Goal: Information Seeking & Learning: Find specific fact

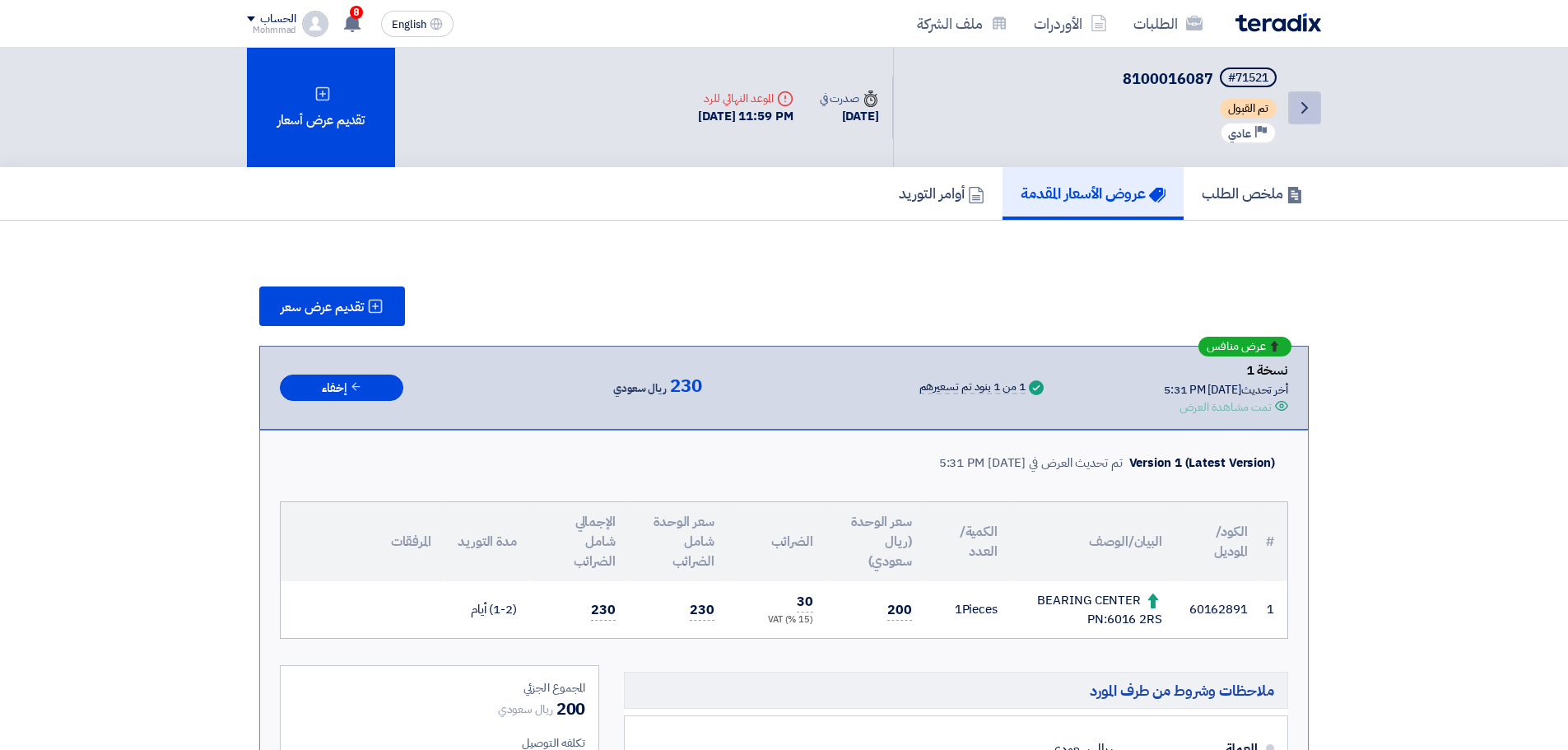
click at [1300, 108] on icon "Back" at bounding box center [1305, 108] width 20 height 20
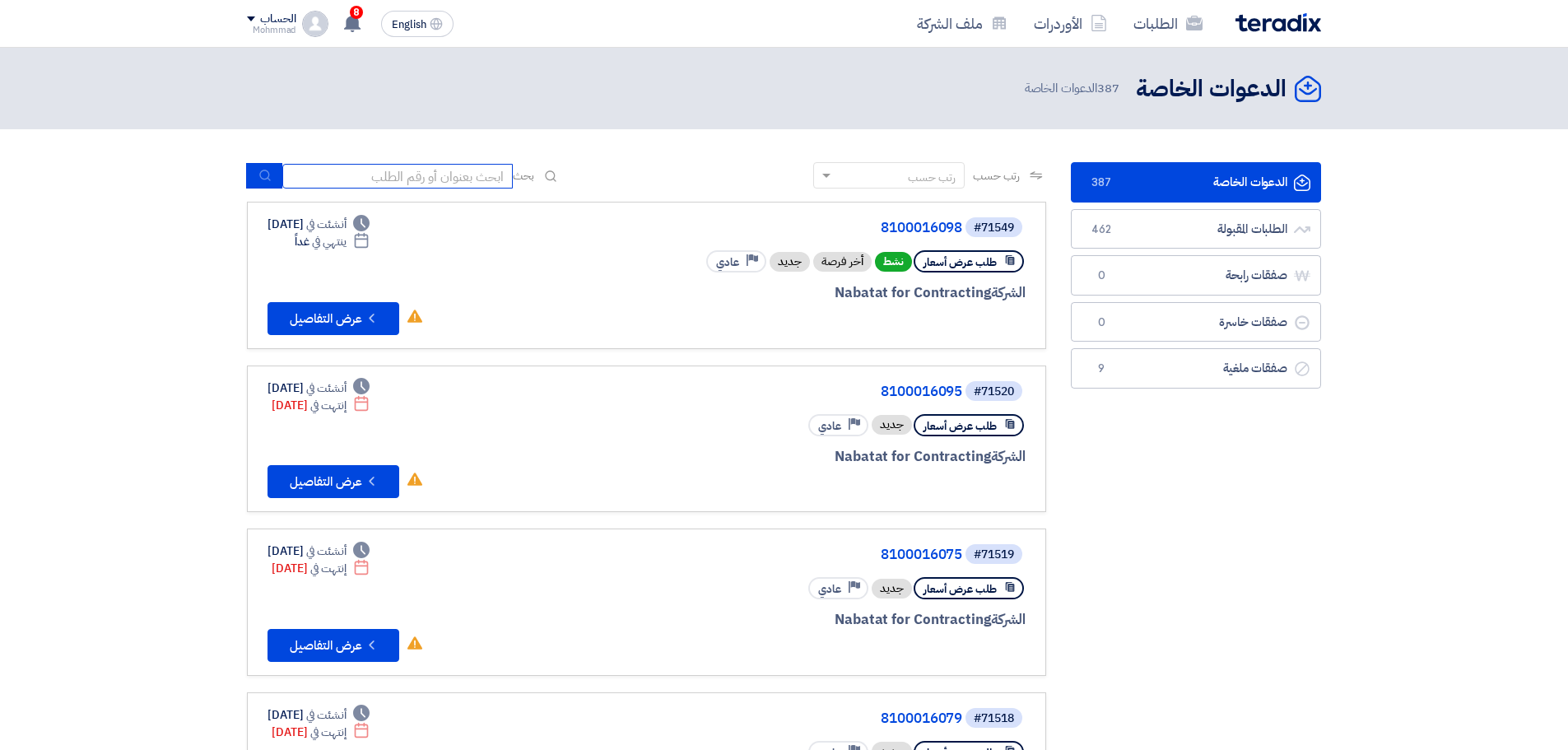
click at [430, 171] on input at bounding box center [397, 176] width 231 height 25
paste input "70782"
type input "70782"
click at [270, 178] on icon "submit" at bounding box center [265, 175] width 13 height 13
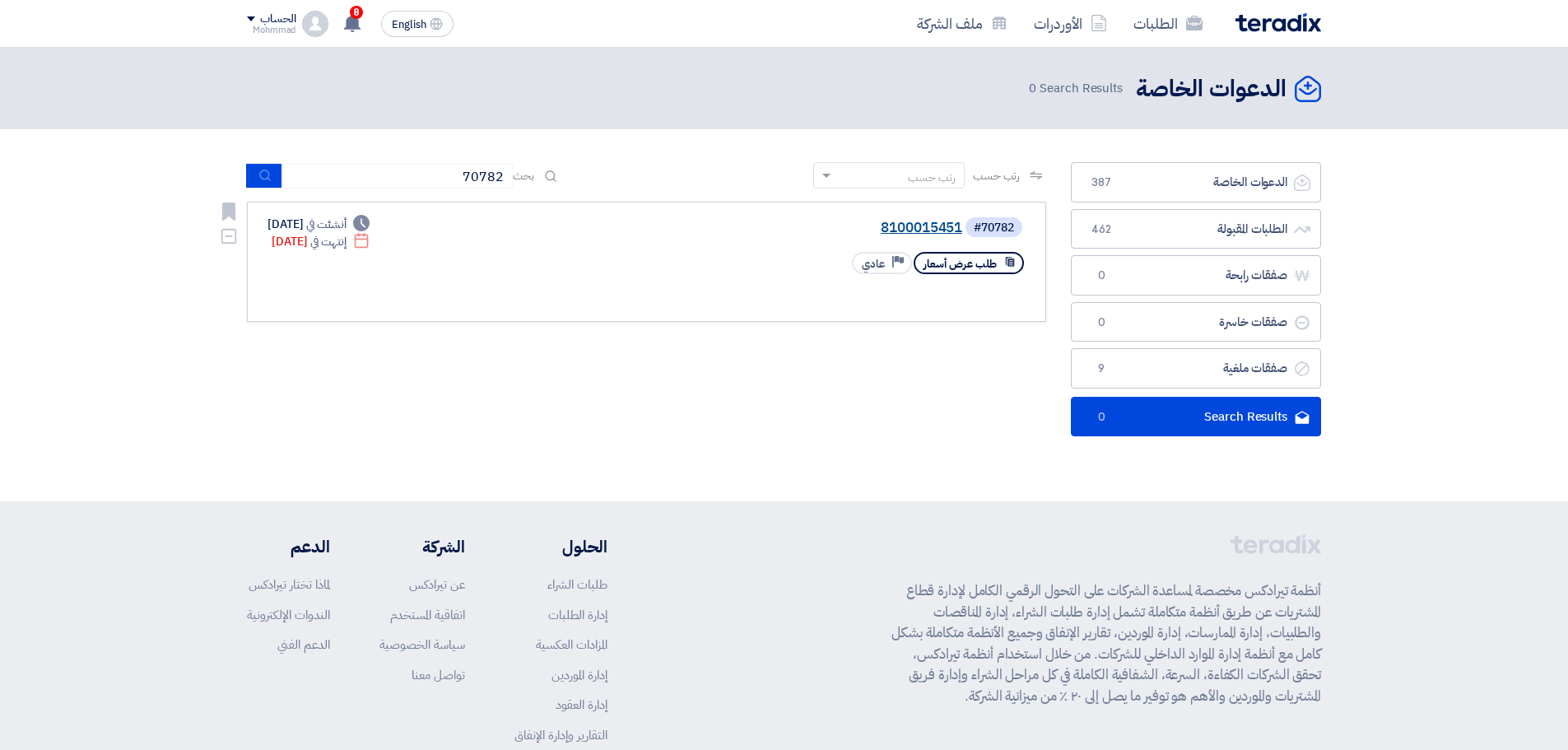
click at [920, 226] on link "8100015451" at bounding box center [797, 228] width 329 height 15
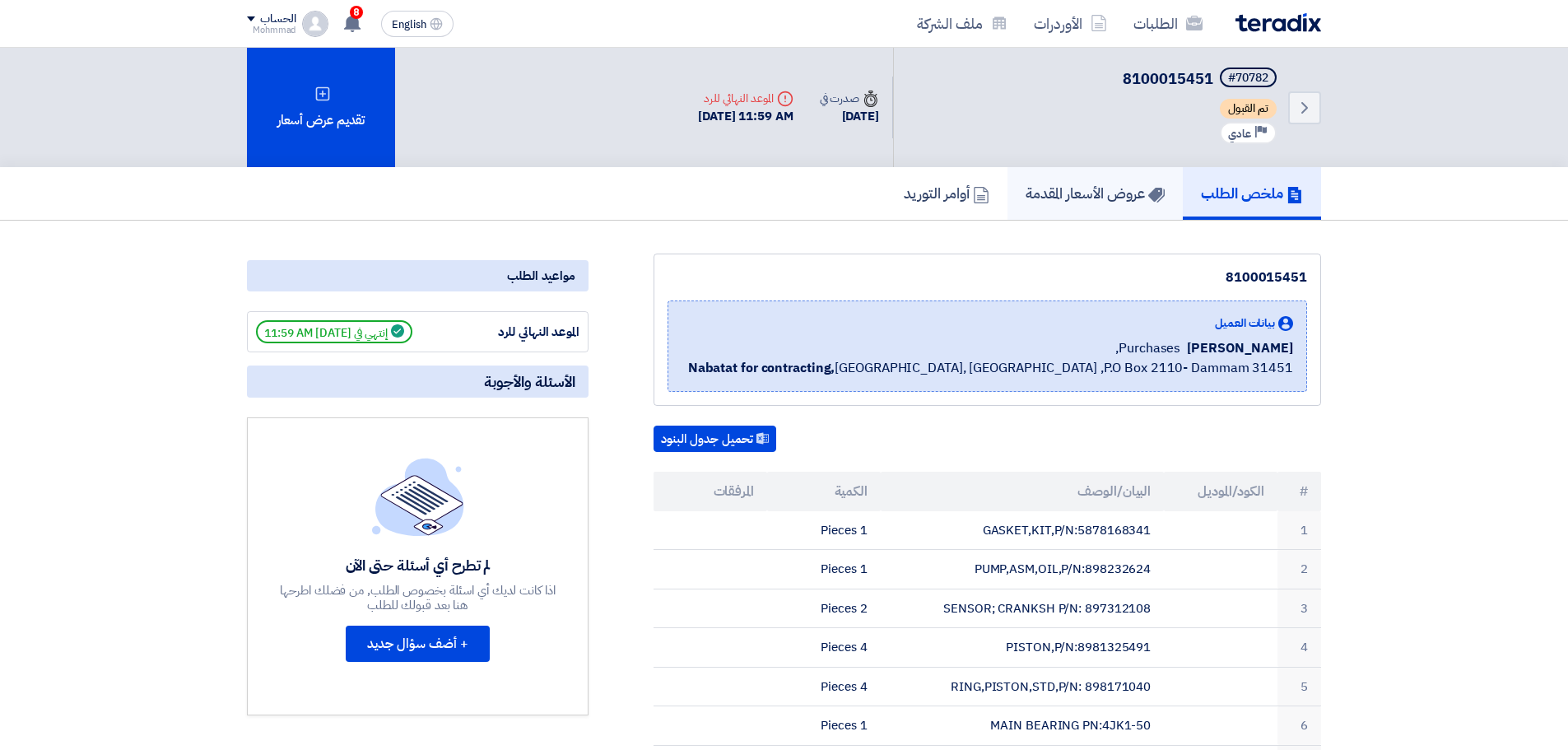
click at [1133, 183] on h5 "عروض الأسعار المقدمة" at bounding box center [1095, 192] width 139 height 19
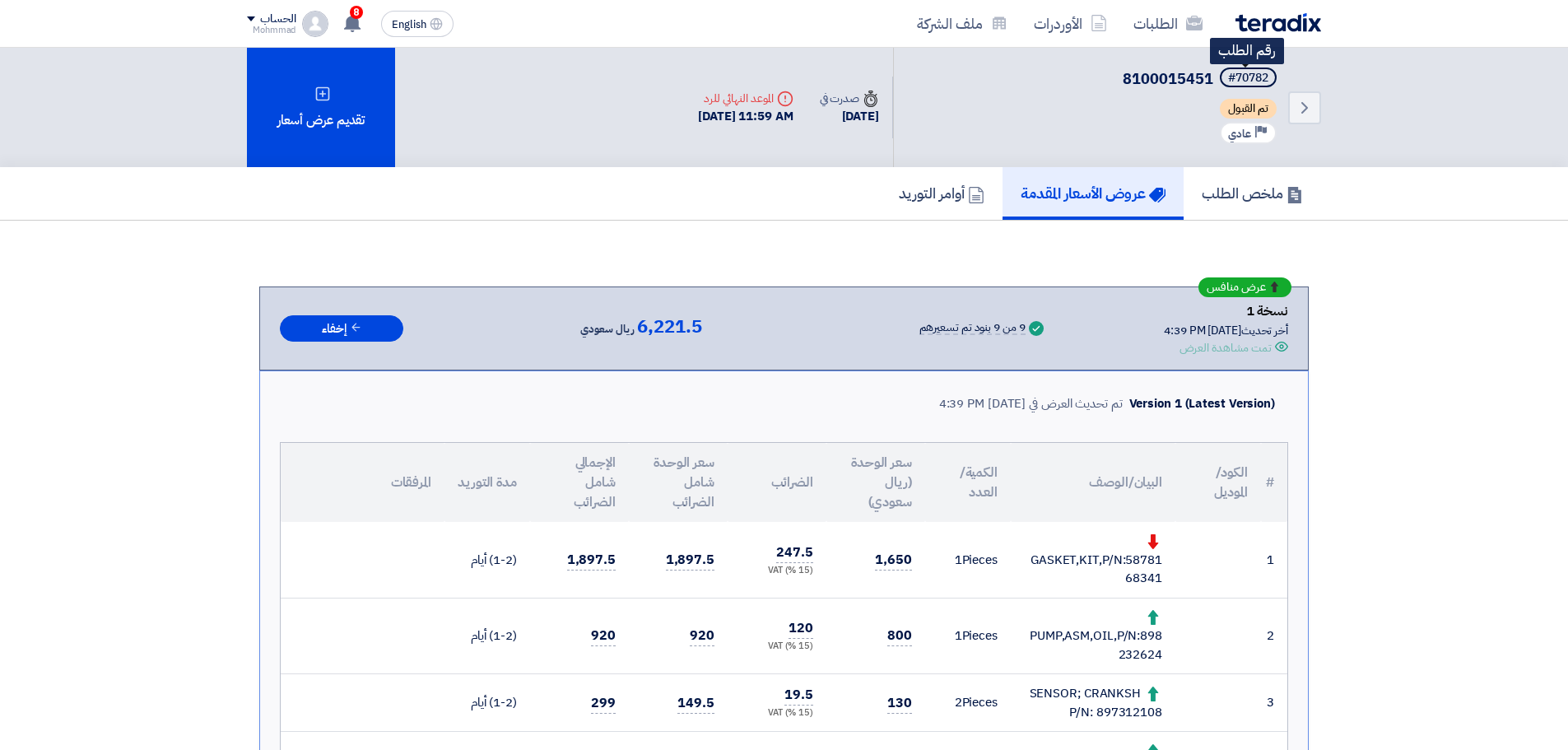
click at [1250, 74] on div "#70782" at bounding box center [1248, 78] width 41 height 12
copy div "70782"
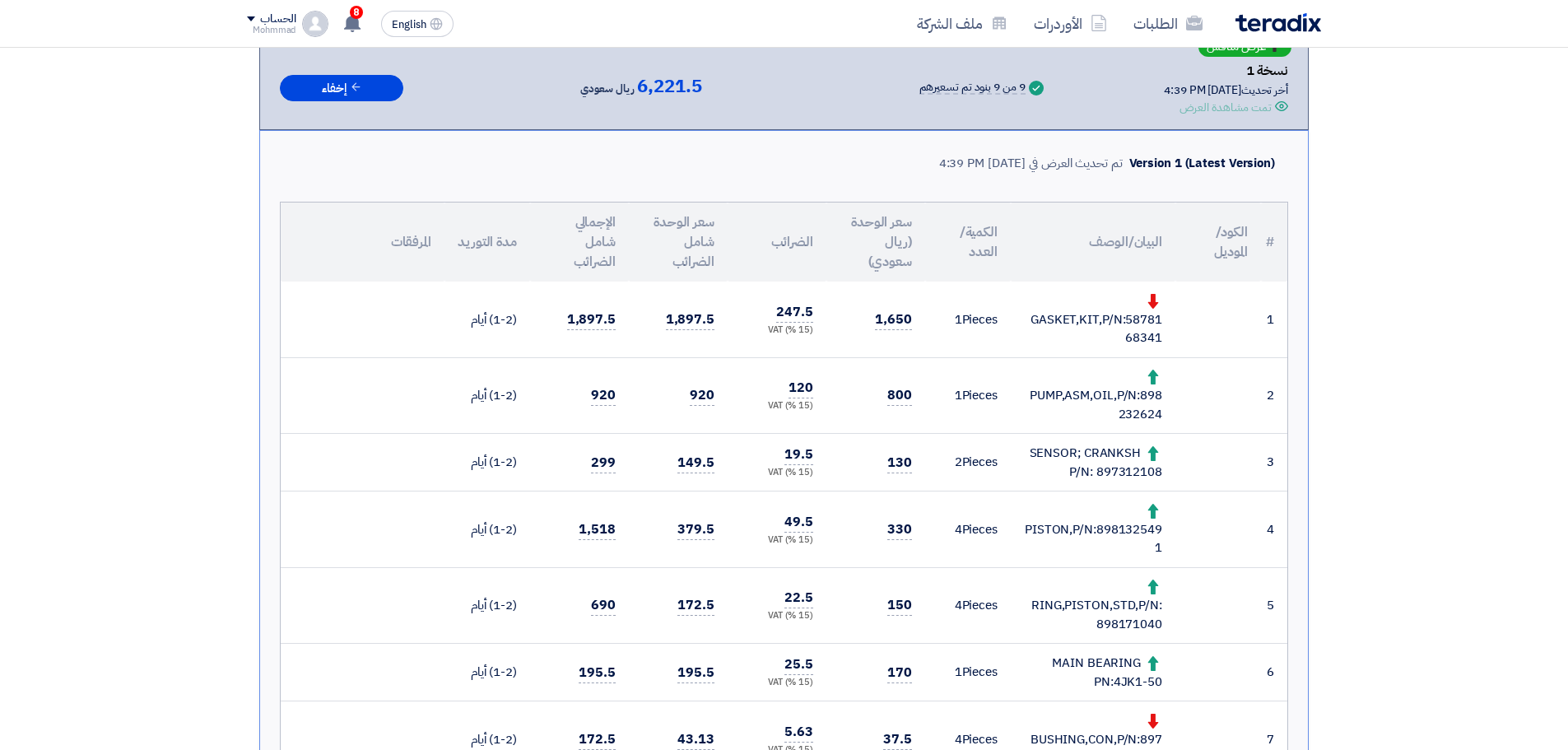
scroll to position [274, 0]
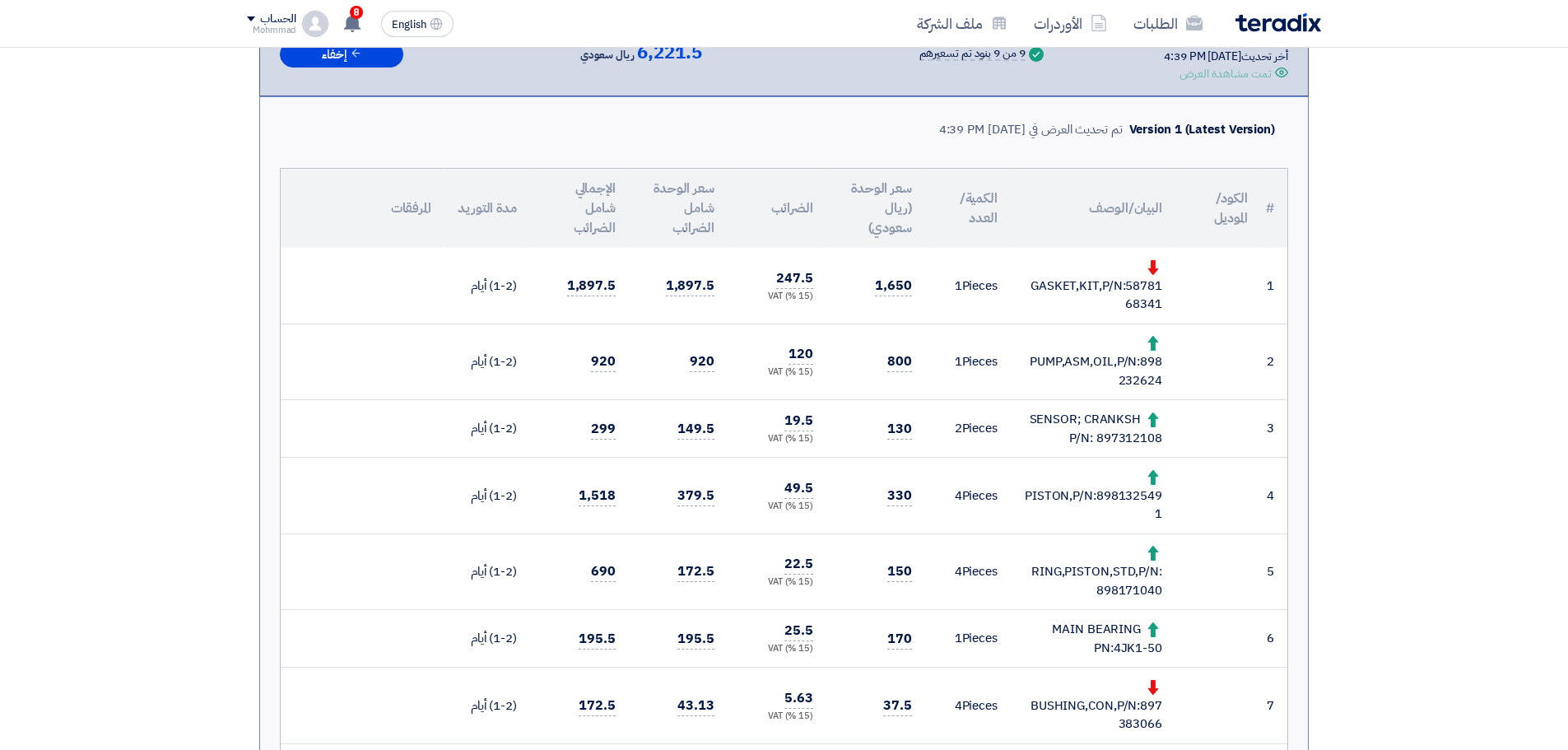
click at [1122, 437] on div "SENSOR; CRANKSH P/N: 897312108" at bounding box center [1093, 428] width 139 height 37
copy div "897312108"
